Goal: Task Accomplishment & Management: Manage account settings

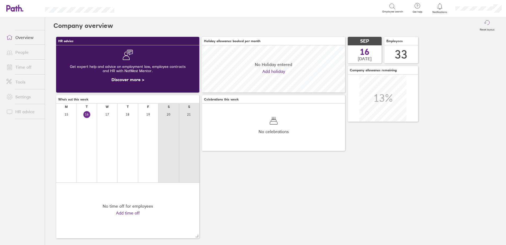
scroll to position [47, 143]
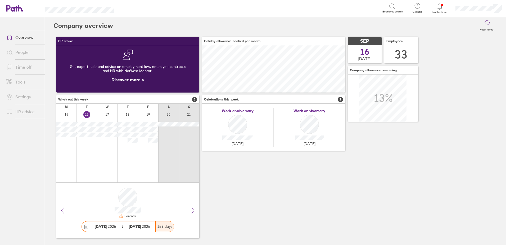
click at [440, 11] on span "Notifications" at bounding box center [439, 12] width 17 height 3
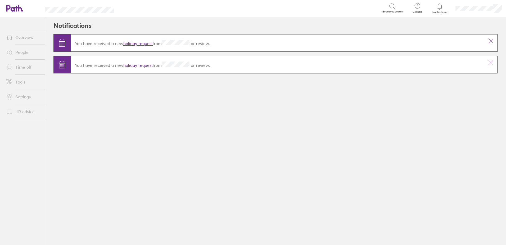
click at [131, 63] on link "holiday request" at bounding box center [137, 64] width 29 height 5
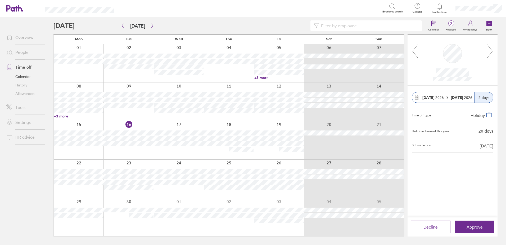
click at [492, 49] on icon at bounding box center [490, 51] width 7 height 14
click at [473, 227] on span "Approve" at bounding box center [475, 226] width 16 height 5
click at [481, 225] on span "Approve" at bounding box center [475, 226] width 16 height 5
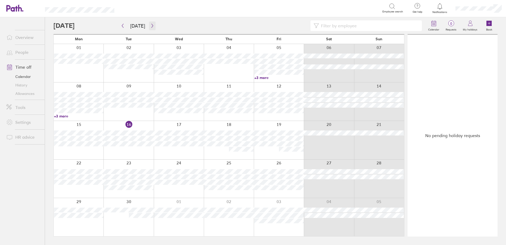
click at [151, 25] on icon "button" at bounding box center [152, 26] width 2 height 4
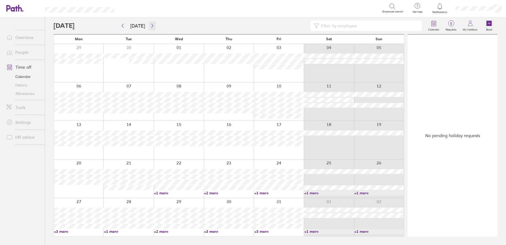
click at [152, 22] on button "button" at bounding box center [152, 25] width 7 height 9
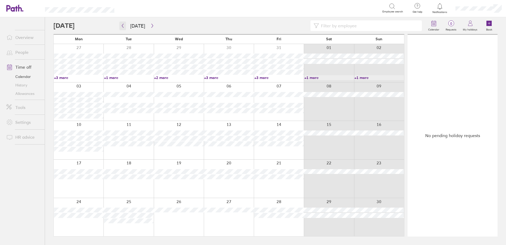
click at [120, 26] on button "button" at bounding box center [122, 25] width 7 height 9
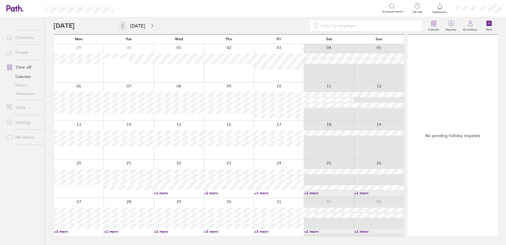
click at [124, 27] on icon "button" at bounding box center [123, 26] width 4 height 4
